Goal: Task Accomplishment & Management: Use online tool/utility

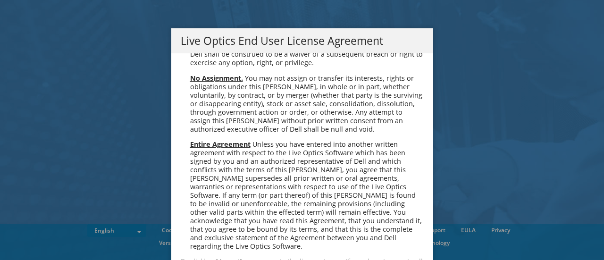
scroll to position [45, 0]
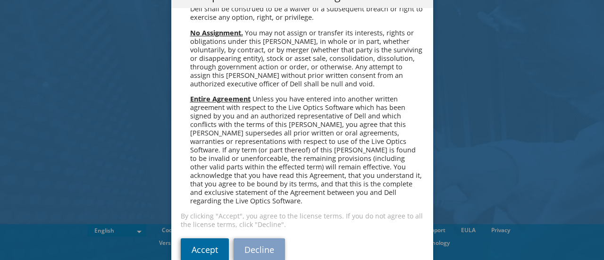
click at [212, 238] on link "Accept" at bounding box center [205, 249] width 48 height 23
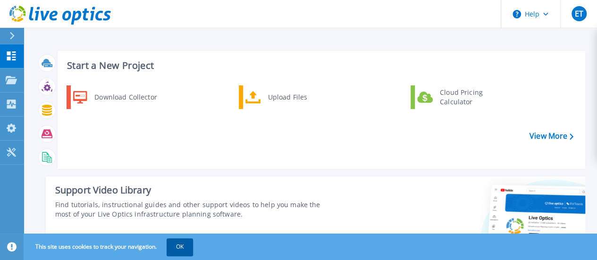
click at [178, 250] on button "OK" at bounding box center [180, 246] width 26 height 17
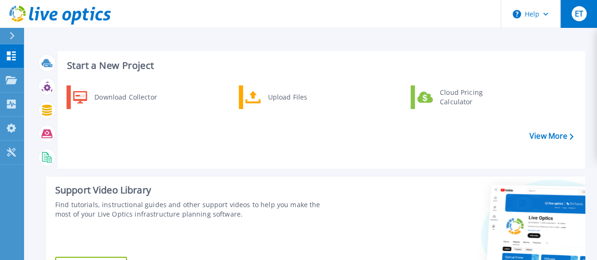
click at [577, 13] on span "ET" at bounding box center [579, 14] width 8 height 8
click at [314, 60] on div "Start a New Project Download Collector Upload Files Cloud Pricing Calculator Vi…" at bounding box center [322, 110] width 528 height 118
